Goal: Task Accomplishment & Management: Manage account settings

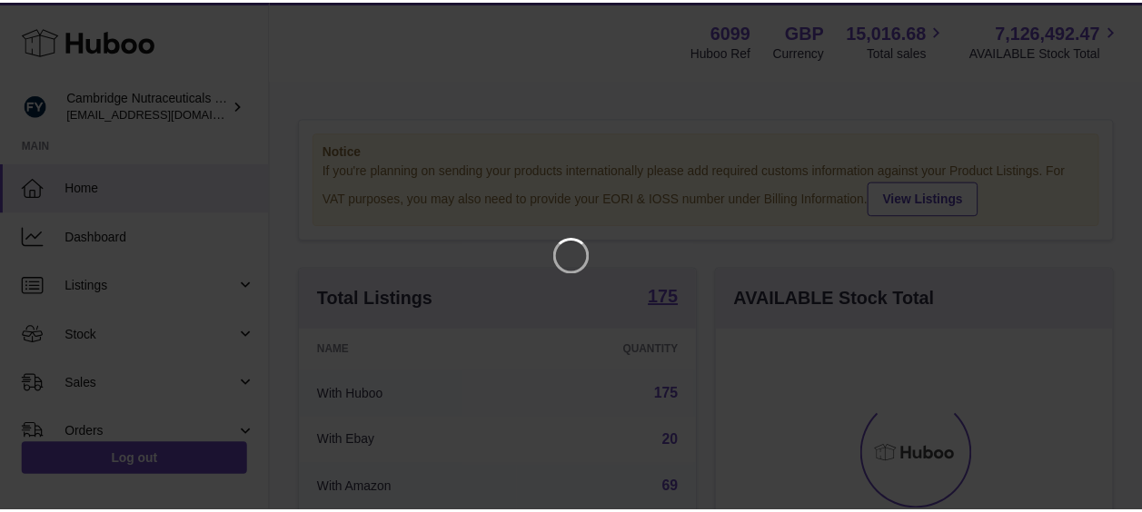
scroll to position [283, 402]
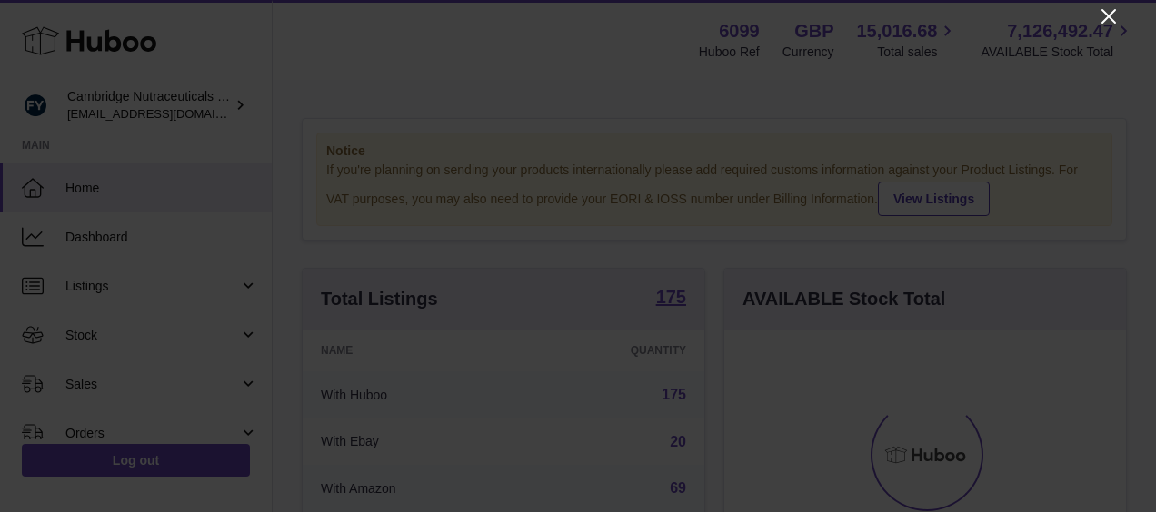
click at [1106, 15] on icon "Close" at bounding box center [1108, 16] width 15 height 15
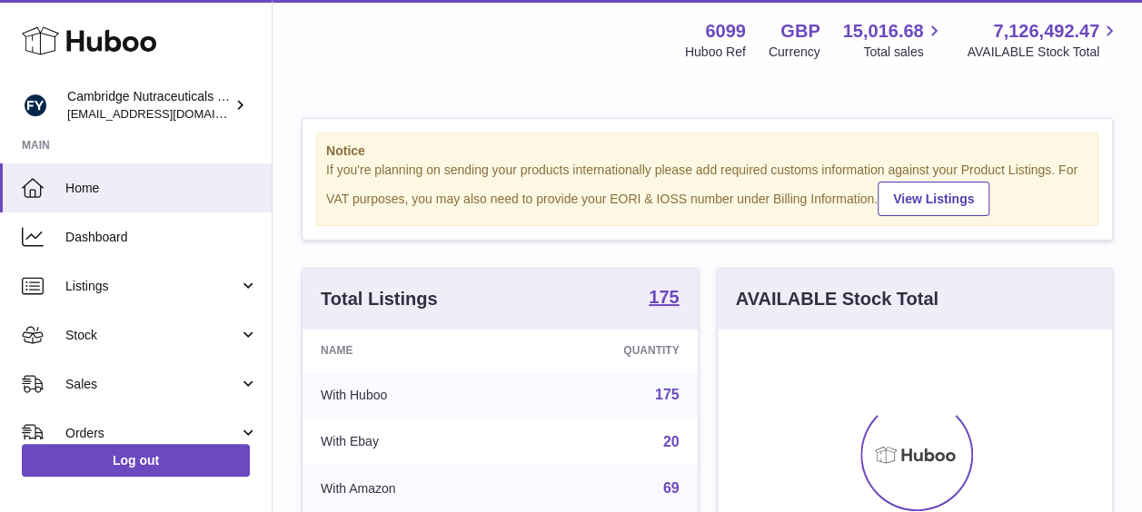
scroll to position [908354, 908241]
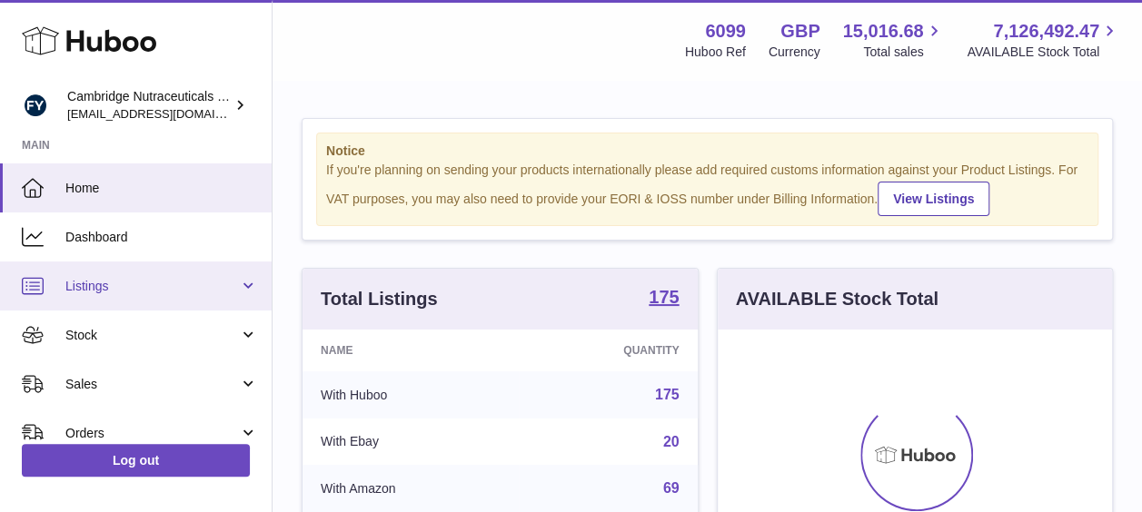
click at [122, 283] on span "Listings" at bounding box center [152, 286] width 174 height 17
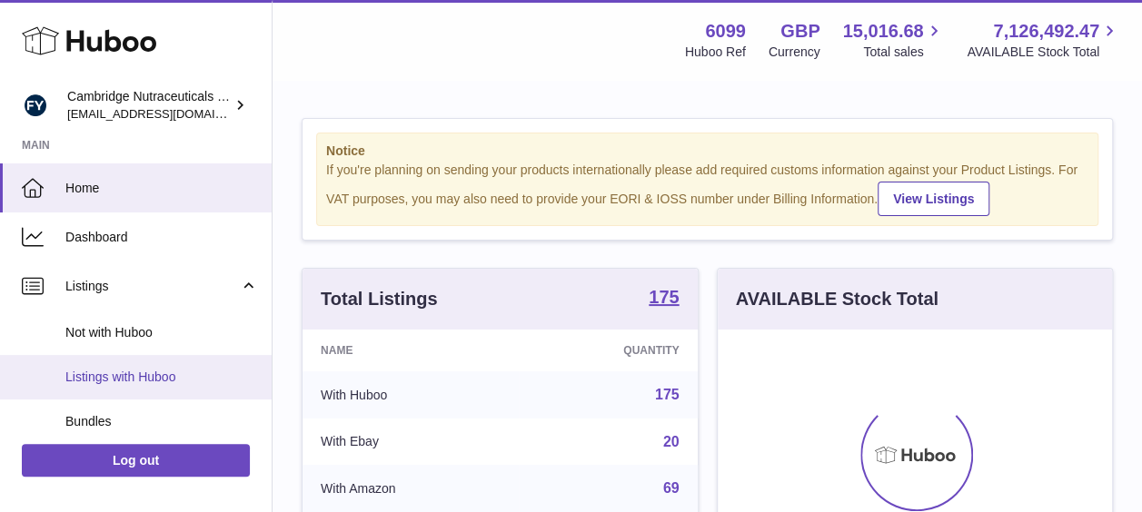
click at [138, 371] on span "Listings with Huboo" at bounding box center [161, 377] width 193 height 17
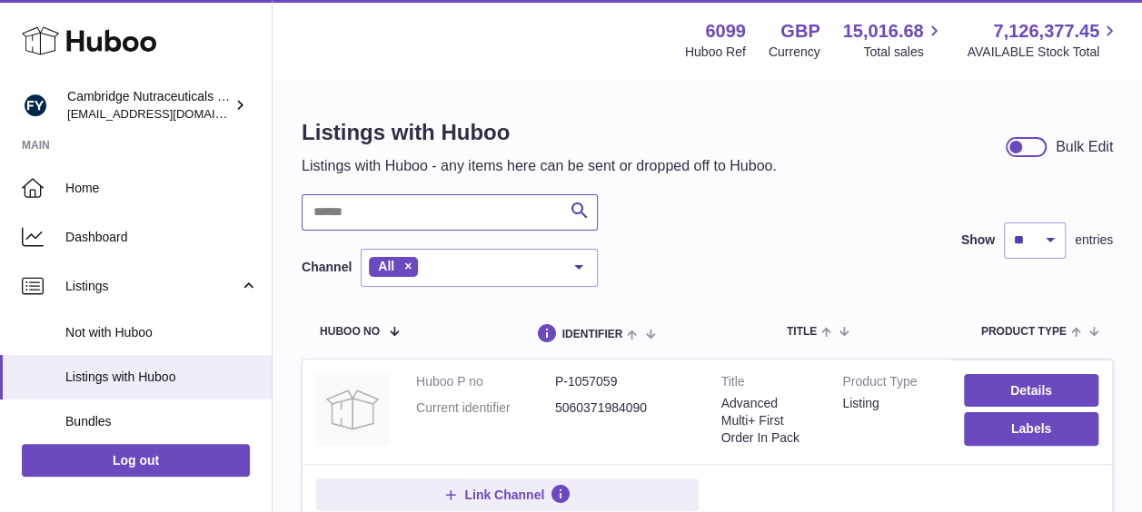
click at [395, 214] on input "text" at bounding box center [450, 212] width 296 height 36
type input "******"
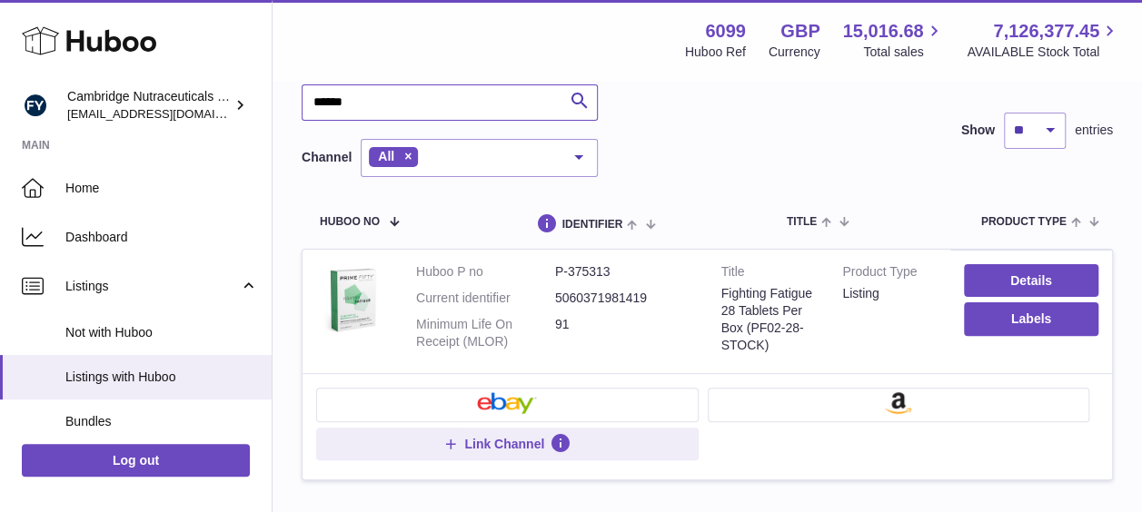
scroll to position [118, 0]
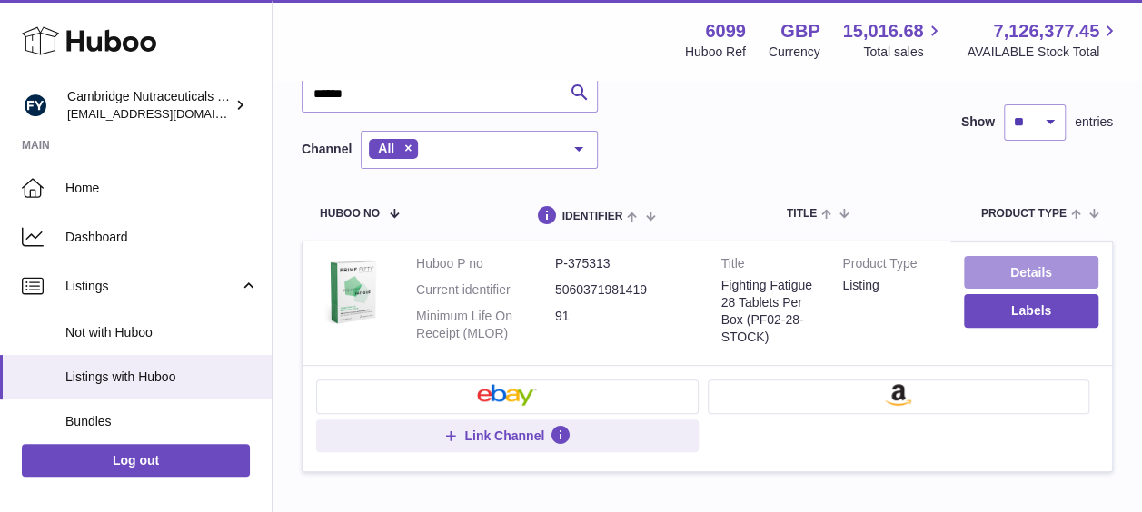
click at [1007, 264] on link "Details" at bounding box center [1031, 272] width 134 height 33
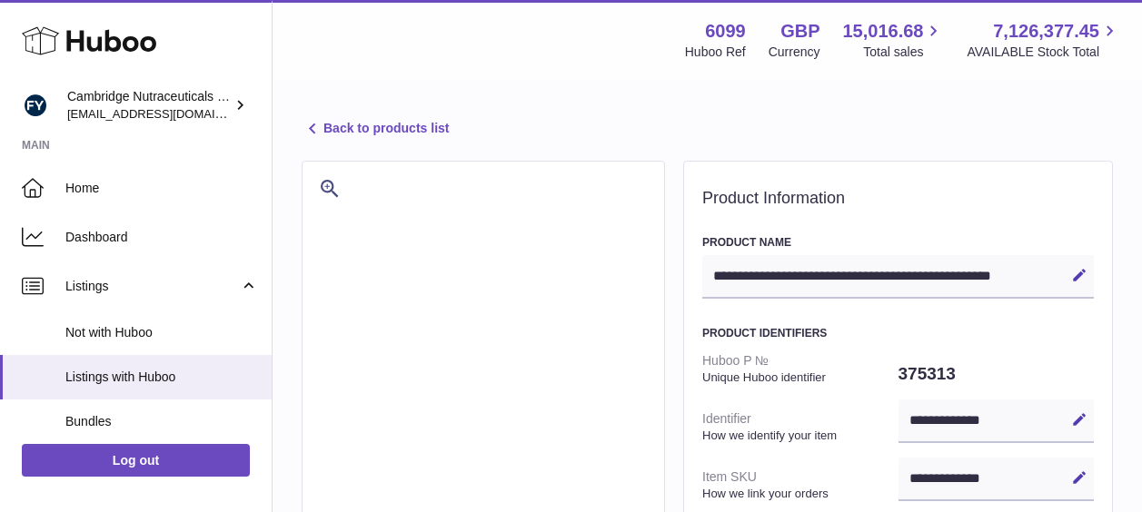
select select "***"
select select "****"
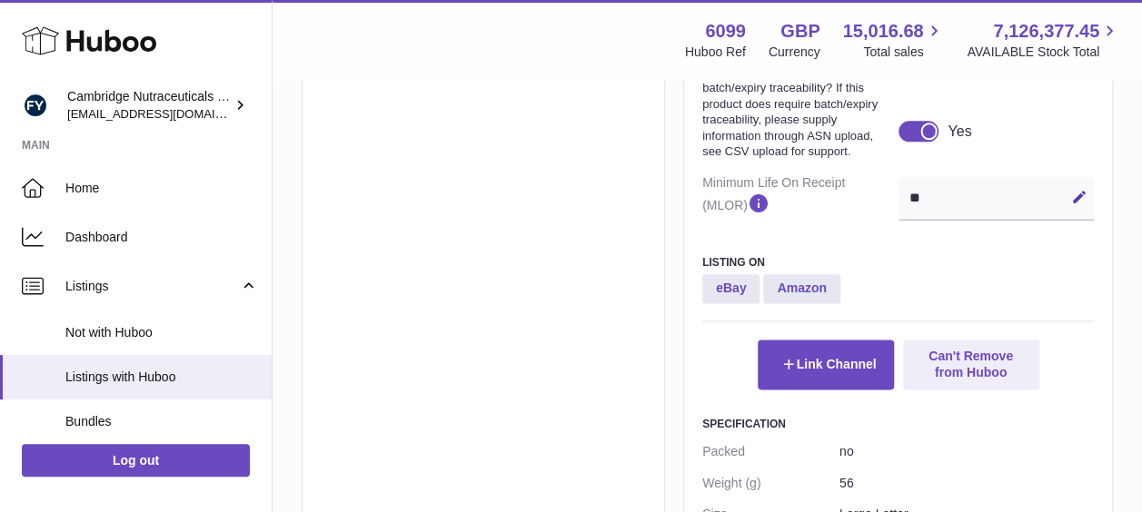
scroll to position [1003, 0]
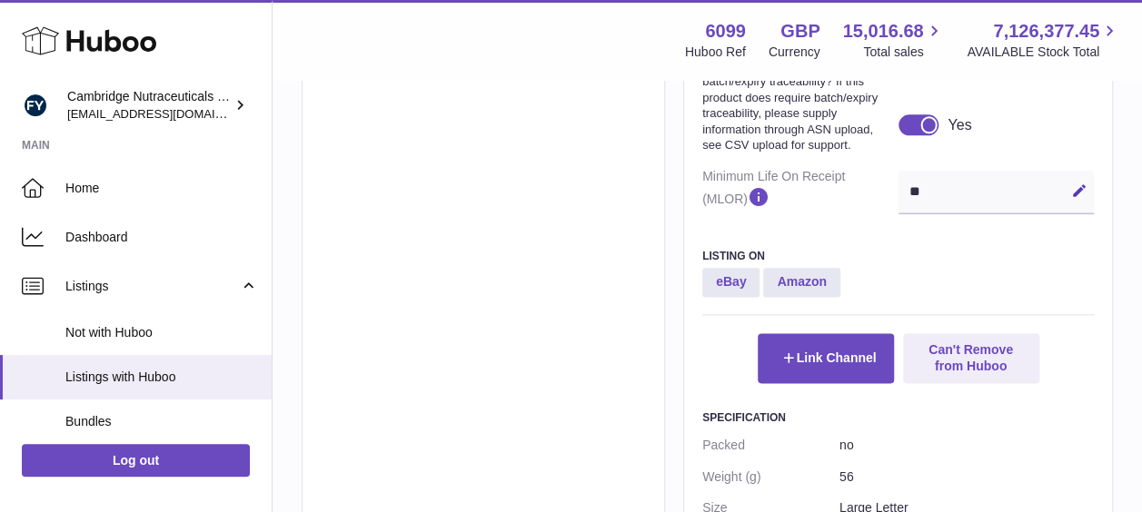
click at [920, 133] on div at bounding box center [928, 124] width 16 height 16
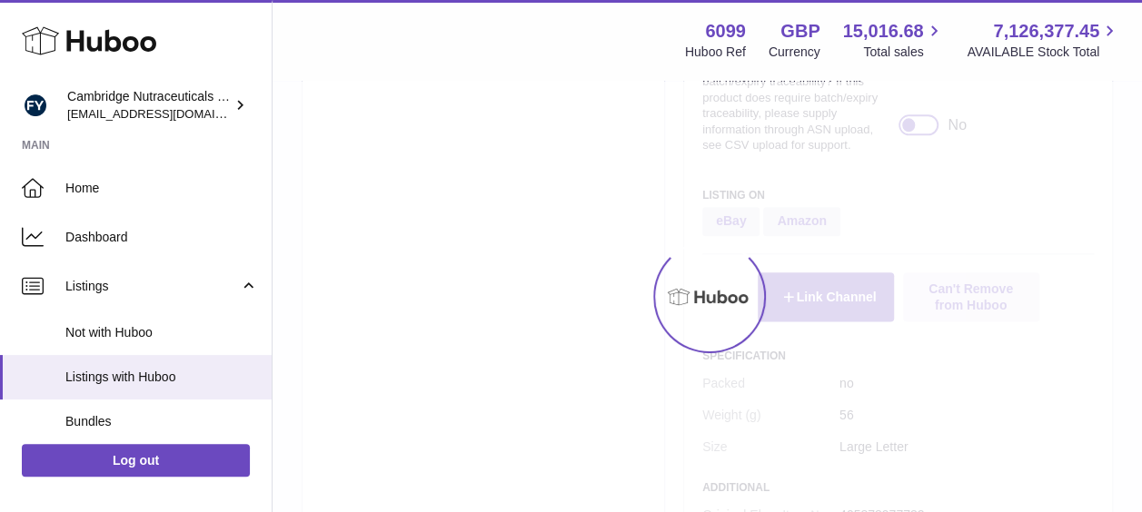
scroll to position [972, 0]
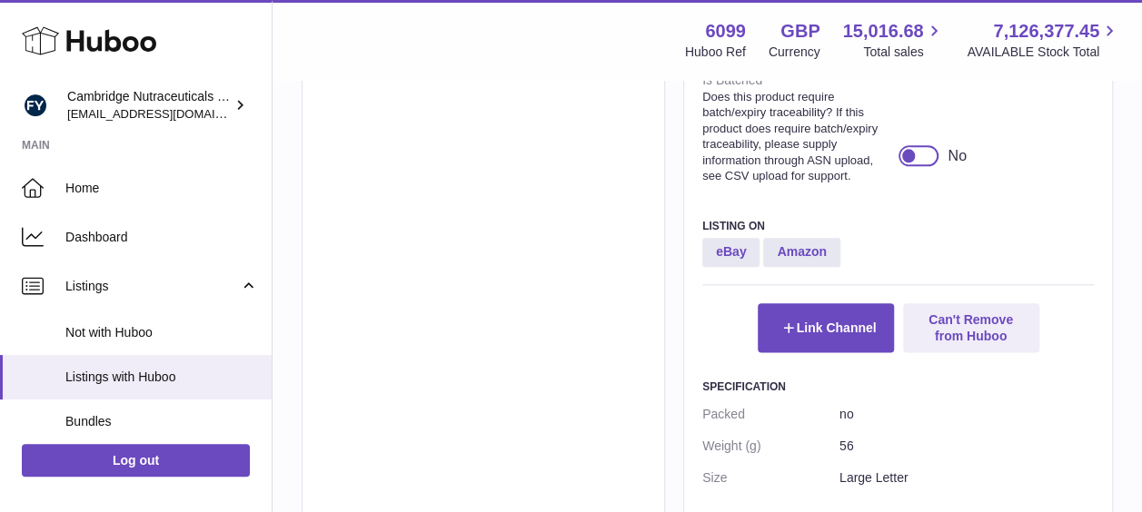
click at [916, 164] on div at bounding box center [919, 155] width 41 height 20
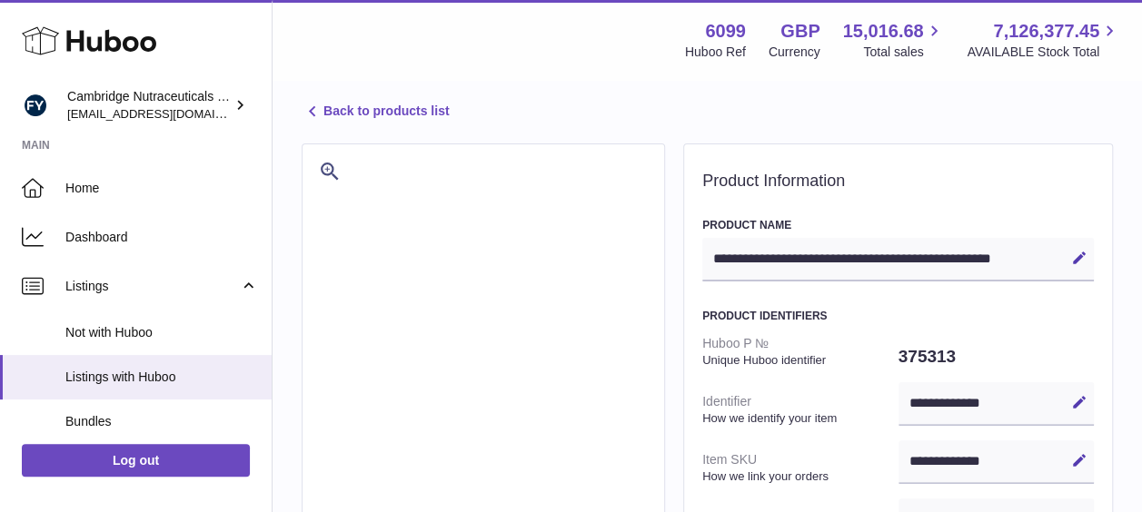
scroll to position [0, 0]
